Goal: Register for event/course

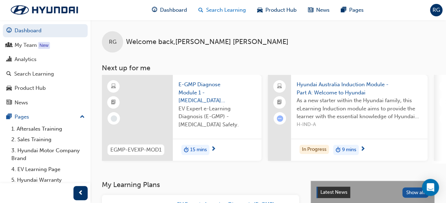
click at [210, 9] on span "Search Learning" at bounding box center [226, 10] width 40 height 8
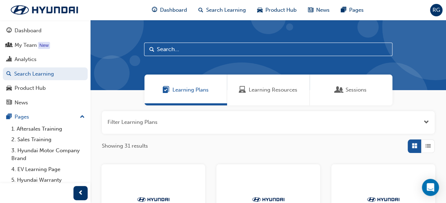
click at [351, 92] on span "Sessions" at bounding box center [356, 90] width 21 height 8
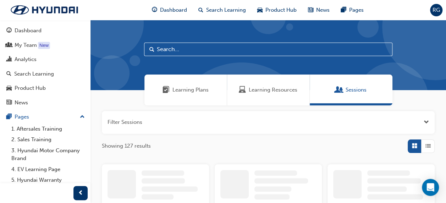
click at [271, 50] on input "text" at bounding box center [268, 49] width 249 height 13
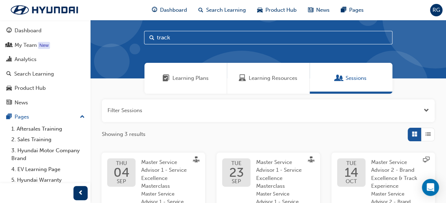
scroll to position [7, 0]
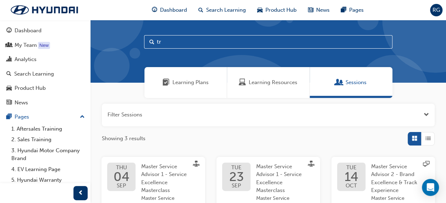
type input "t"
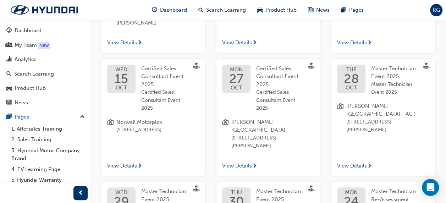
scroll to position [253, 0]
type input "event"
click at [246, 162] on span "View Details" at bounding box center [237, 166] width 30 height 8
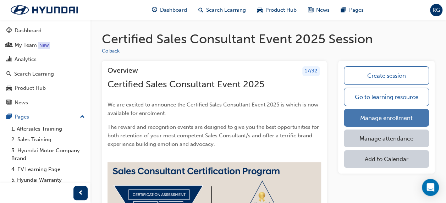
click at [376, 114] on link "Manage enrollment" at bounding box center [386, 118] width 85 height 18
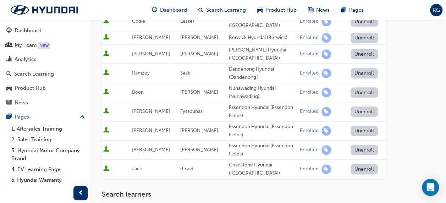
scroll to position [348, 0]
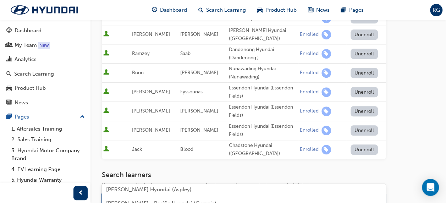
scroll to position [480, 0]
type input "p"
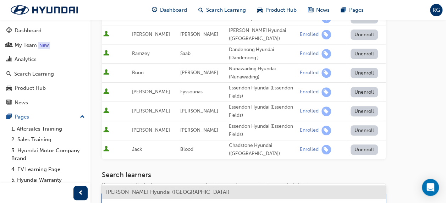
scroll to position [0, 0]
type input "mia"
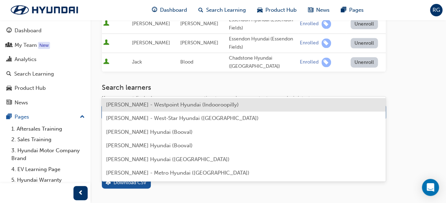
scroll to position [434, 0]
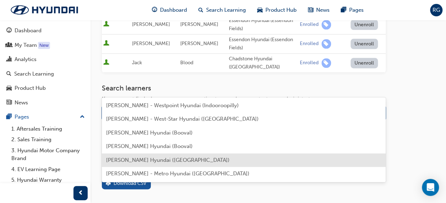
click at [139, 160] on span "[PERSON_NAME] Hyundai ([GEOGRAPHIC_DATA])" at bounding box center [168, 160] width 124 height 6
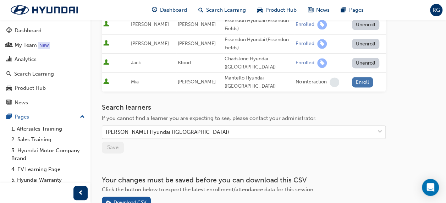
click at [363, 77] on button "Enroll" at bounding box center [362, 82] width 21 height 10
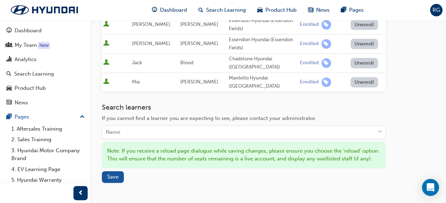
scroll to position [455, 0]
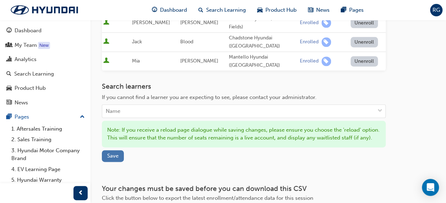
click at [112, 153] on span "Save" at bounding box center [112, 156] width 11 height 6
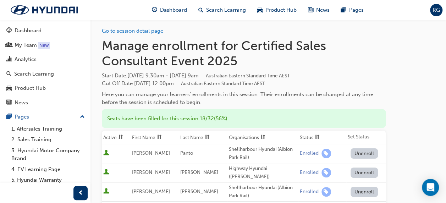
scroll to position [4, 0]
click at [164, 9] on span "Dashboard" at bounding box center [173, 10] width 27 height 8
